Goal: Obtain resource: Download file/media

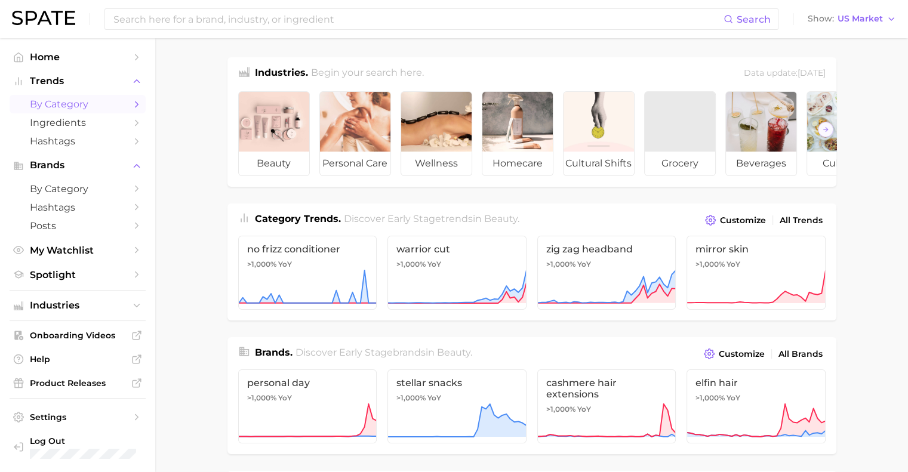
click at [73, 112] on link "by Category" at bounding box center [78, 104] width 136 height 19
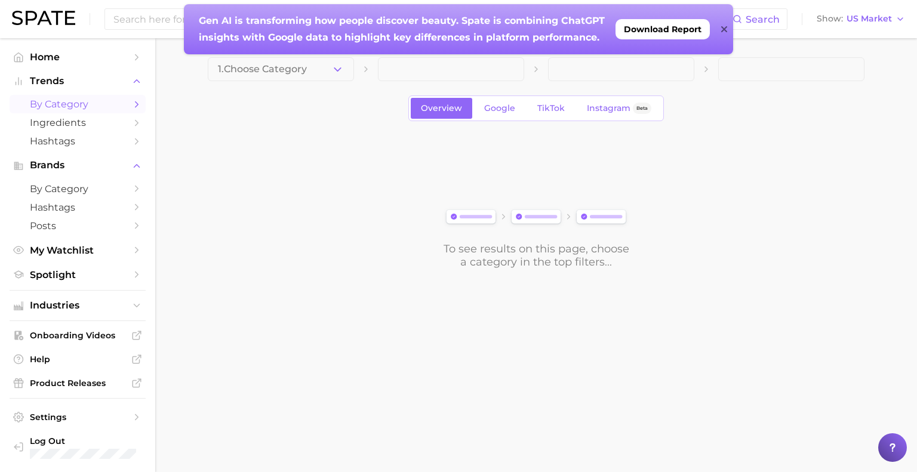
click at [725, 29] on icon at bounding box center [724, 29] width 6 height 6
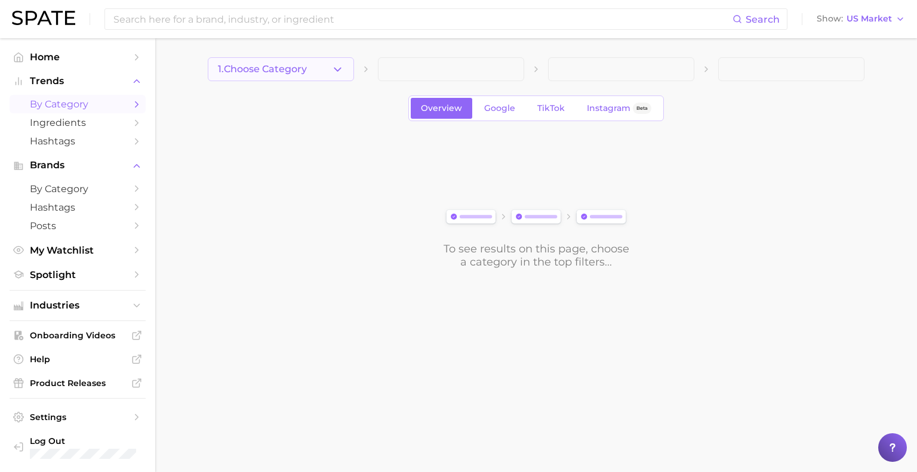
click at [323, 70] on button "1. Choose Category" at bounding box center [281, 69] width 146 height 24
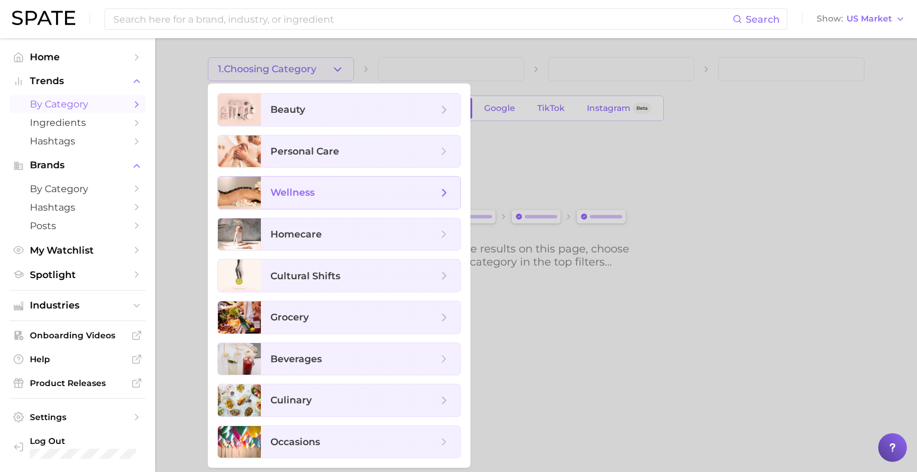
click at [436, 191] on span "wellness" at bounding box center [354, 192] width 167 height 13
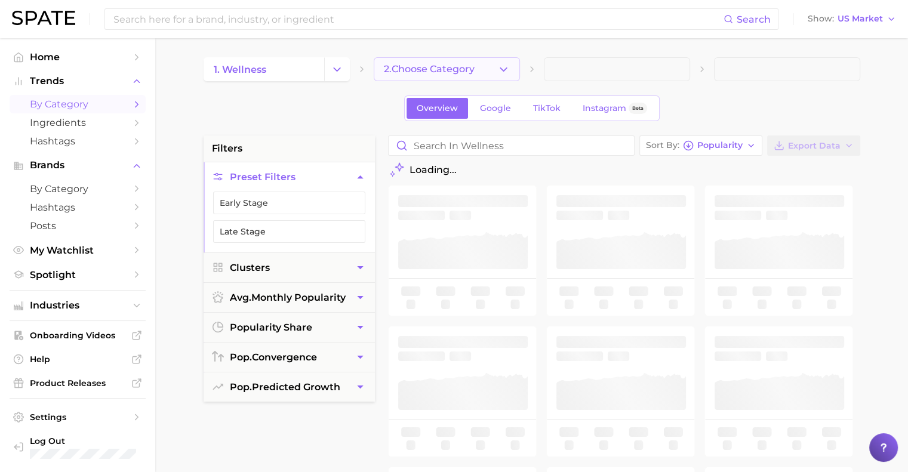
click at [507, 62] on button "2. Choose Category" at bounding box center [447, 69] width 146 height 24
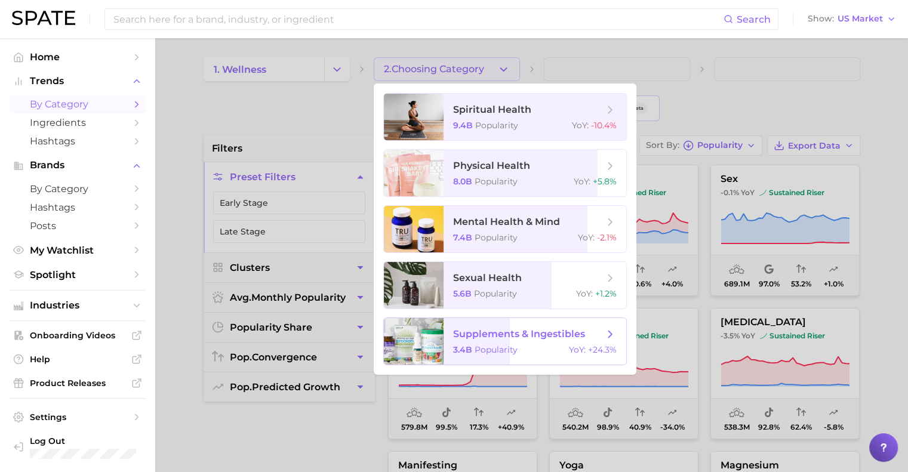
click at [498, 349] on span "Popularity" at bounding box center [496, 350] width 43 height 11
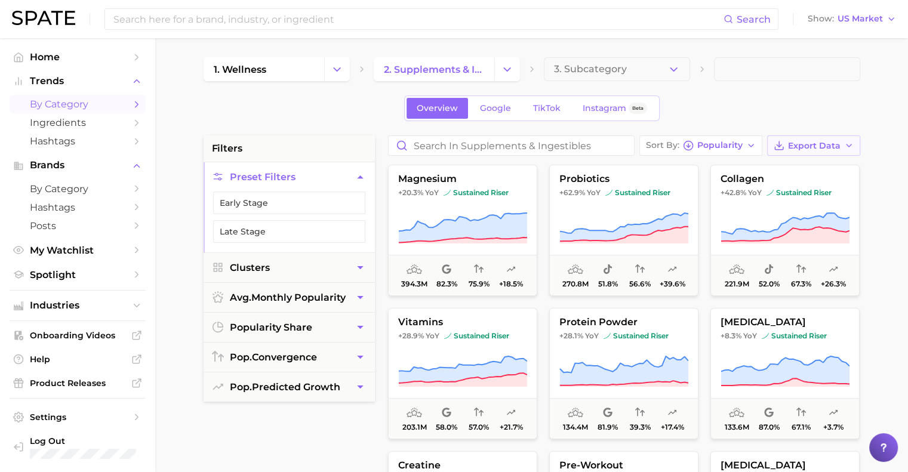
click at [831, 153] on button "Export Data" at bounding box center [814, 146] width 93 height 20
click at [773, 171] on span "Card Data CSV" at bounding box center [781, 168] width 63 height 10
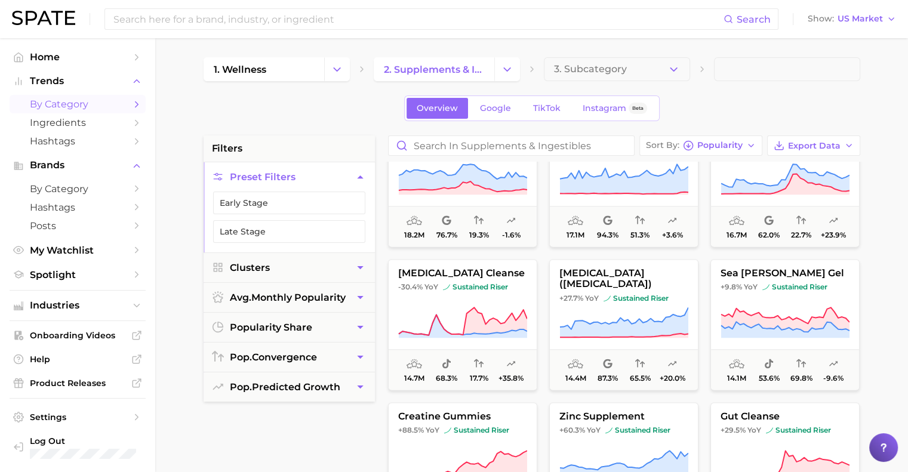
scroll to position [1523, 0]
